Goal: Task Accomplishment & Management: Complete application form

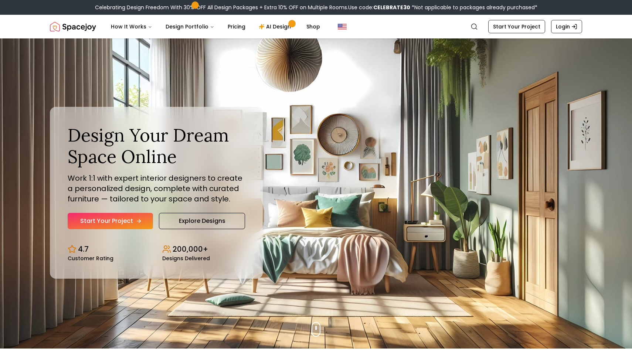
click at [128, 219] on link "Start Your Project" at bounding box center [110, 221] width 85 height 16
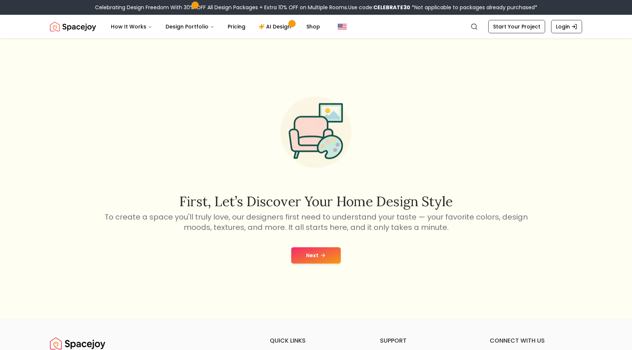
scroll to position [20, 0]
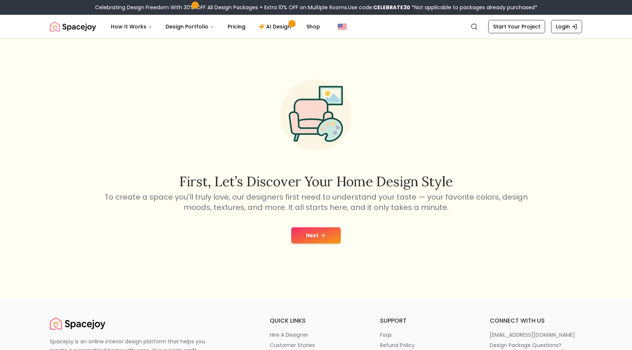
click at [312, 229] on button "Next" at bounding box center [316, 235] width 50 height 16
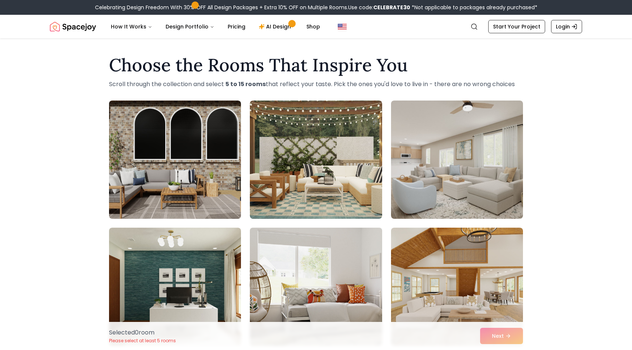
scroll to position [1, 0]
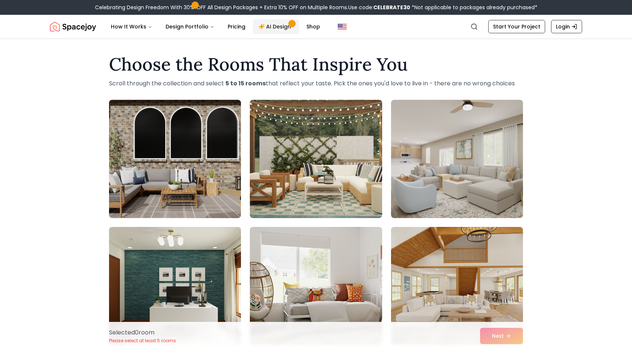
click at [269, 29] on link "AI Design" at bounding box center [276, 26] width 46 height 15
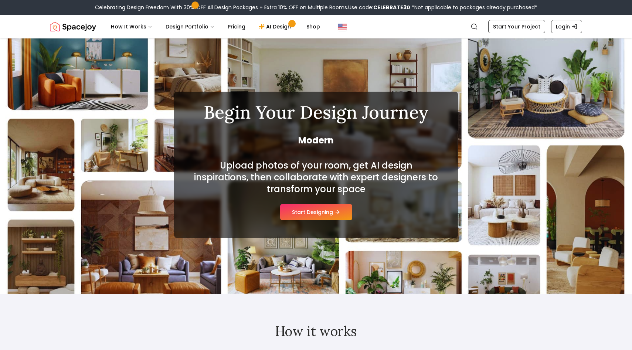
scroll to position [6, 0]
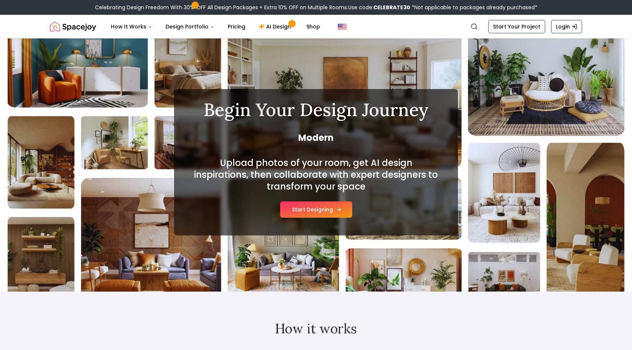
click at [329, 212] on button "Start Designing" at bounding box center [316, 210] width 72 height 16
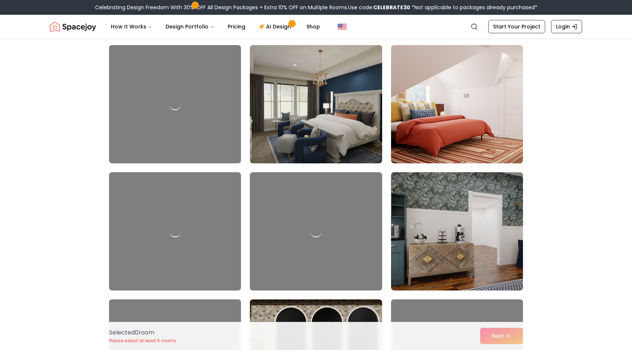
scroll to position [1197, 0]
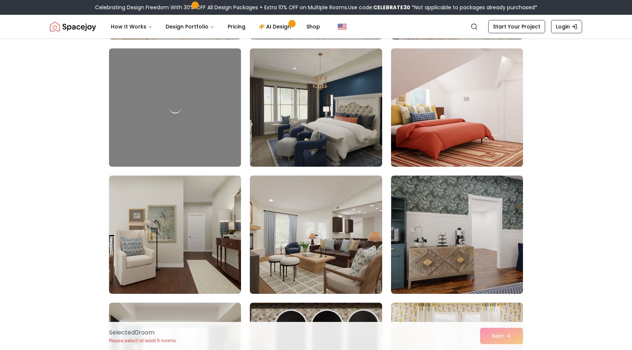
click at [508, 37] on nav "Spacejoy Search How It Works Design Portfolio Pricing AI Design Shop Search Sta…" at bounding box center [316, 27] width 532 height 24
click at [508, 24] on link "Start Your Project" at bounding box center [516, 26] width 57 height 13
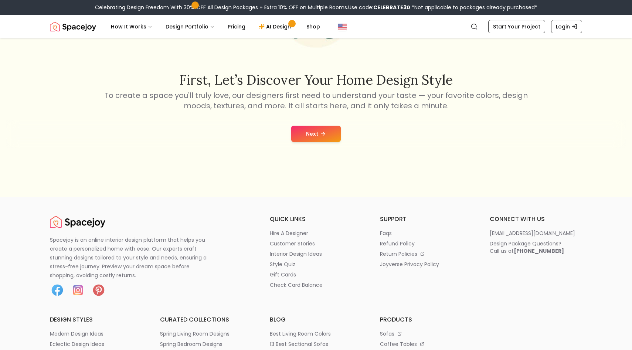
scroll to position [122, 0]
